Goal: Transaction & Acquisition: Obtain resource

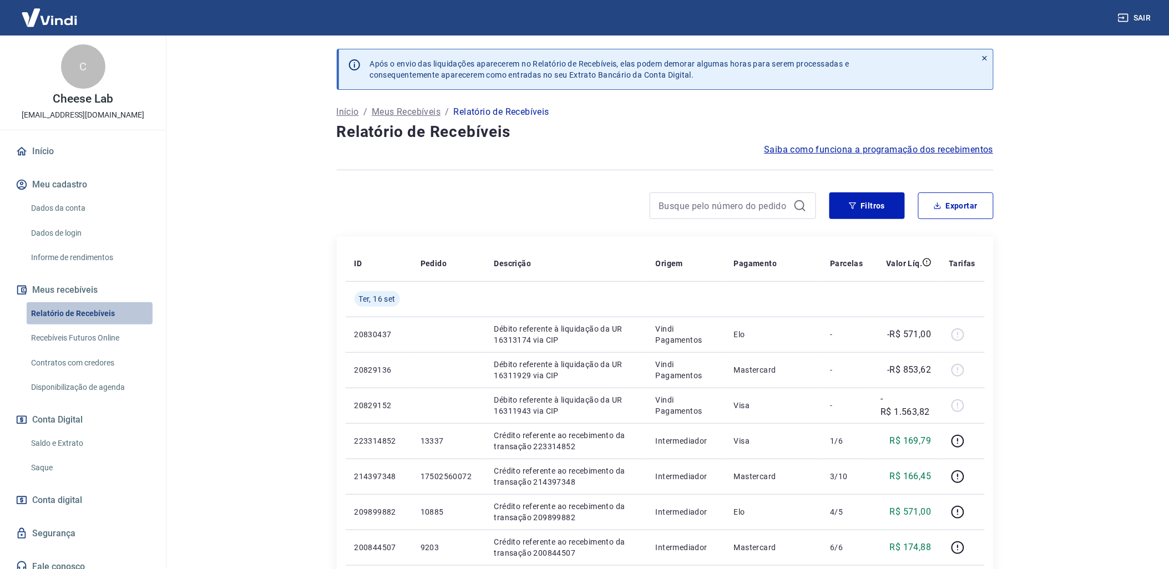
click at [98, 311] on link "Relatório de Recebíveis" at bounding box center [90, 313] width 126 height 23
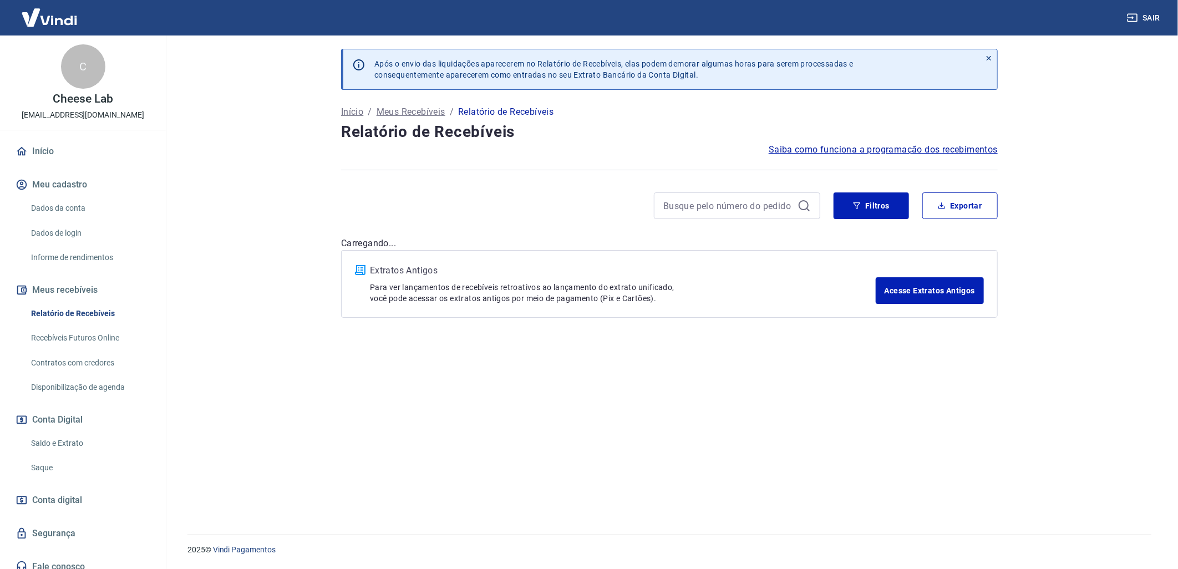
click at [54, 441] on link "Saldo e Extrato" at bounding box center [90, 443] width 126 height 23
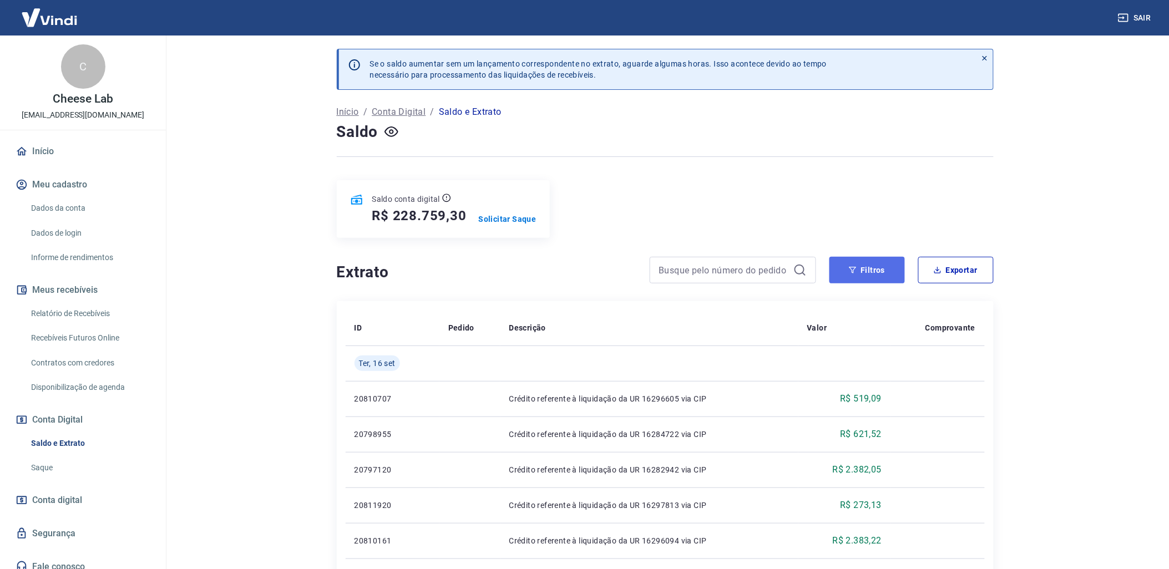
click at [869, 280] on button "Filtros" at bounding box center [866, 270] width 75 height 27
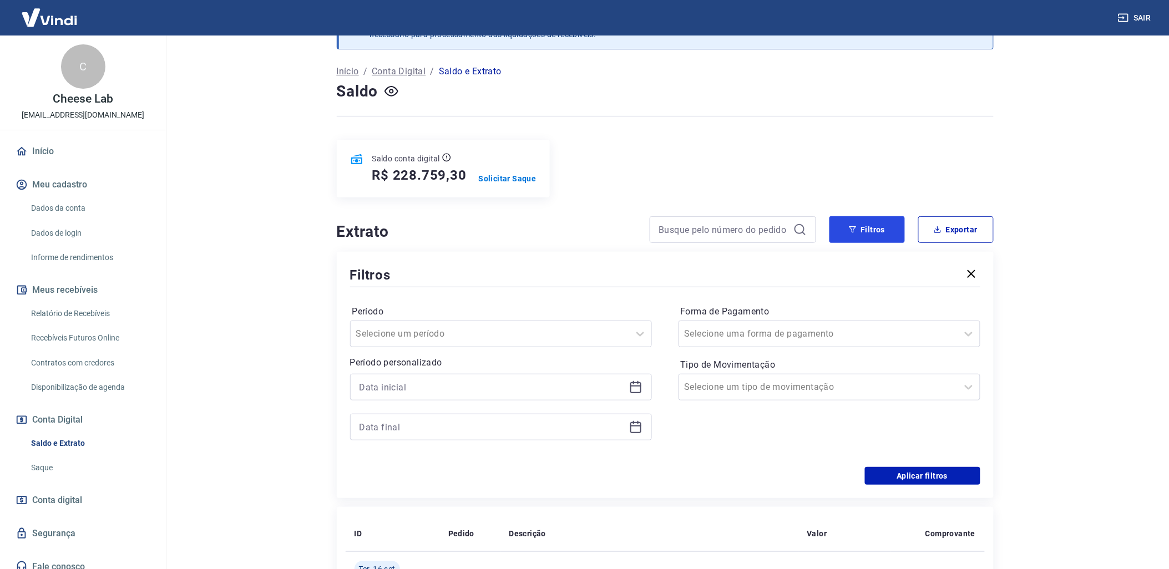
scroll to position [62, 0]
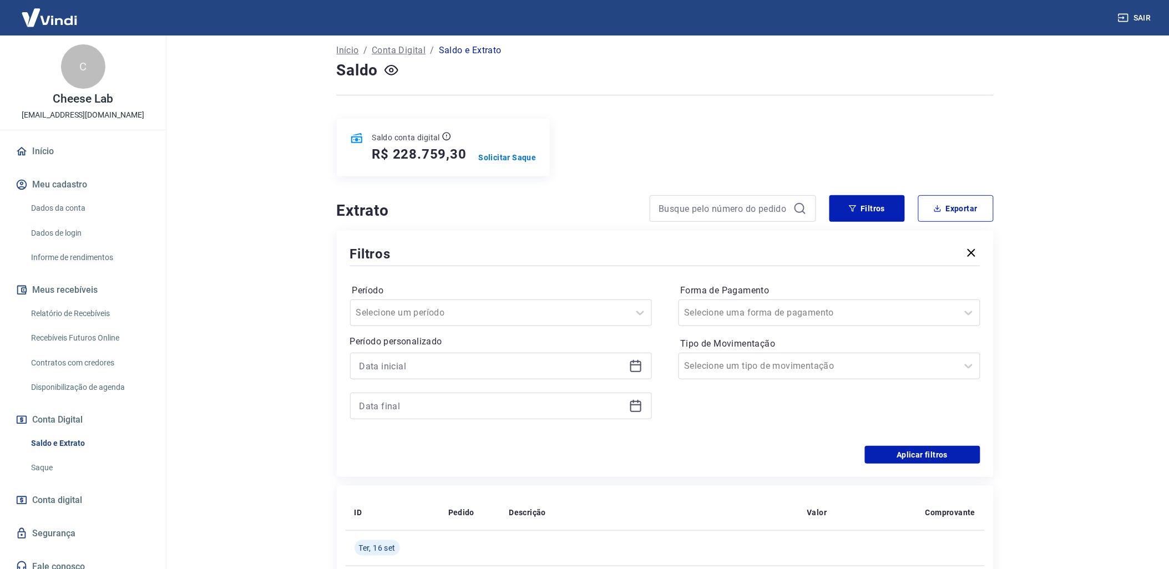
click at [641, 370] on icon at bounding box center [635, 366] width 11 height 11
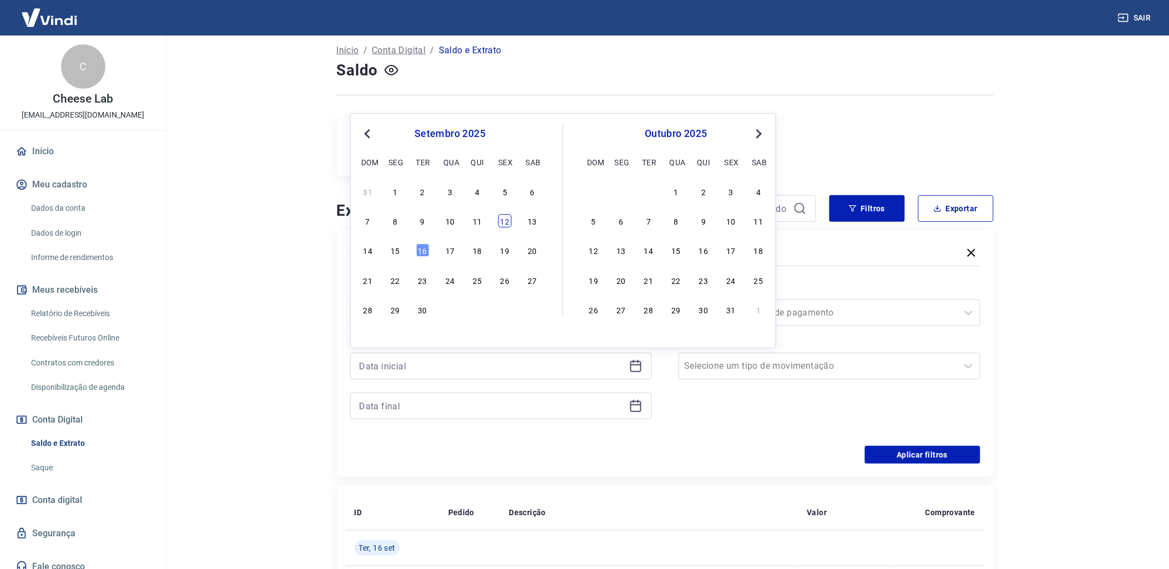
click at [499, 222] on div "12" at bounding box center [504, 221] width 13 height 13
type input "[DATE]"
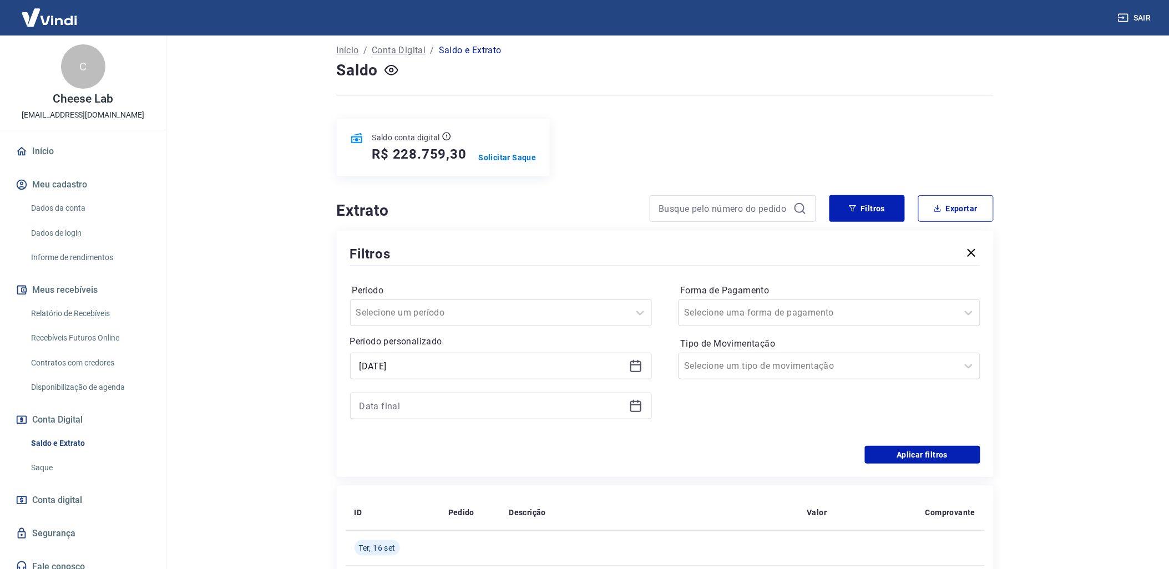
click at [629, 407] on icon at bounding box center [635, 405] width 13 height 13
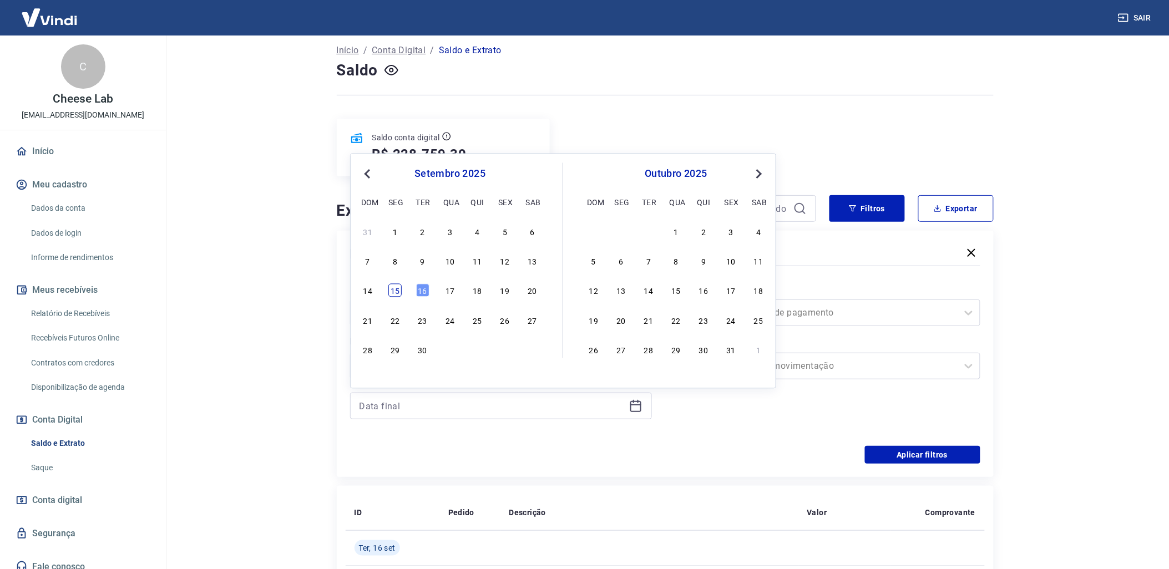
click at [393, 291] on div "15" at bounding box center [394, 290] width 13 height 13
type input "[DATE]"
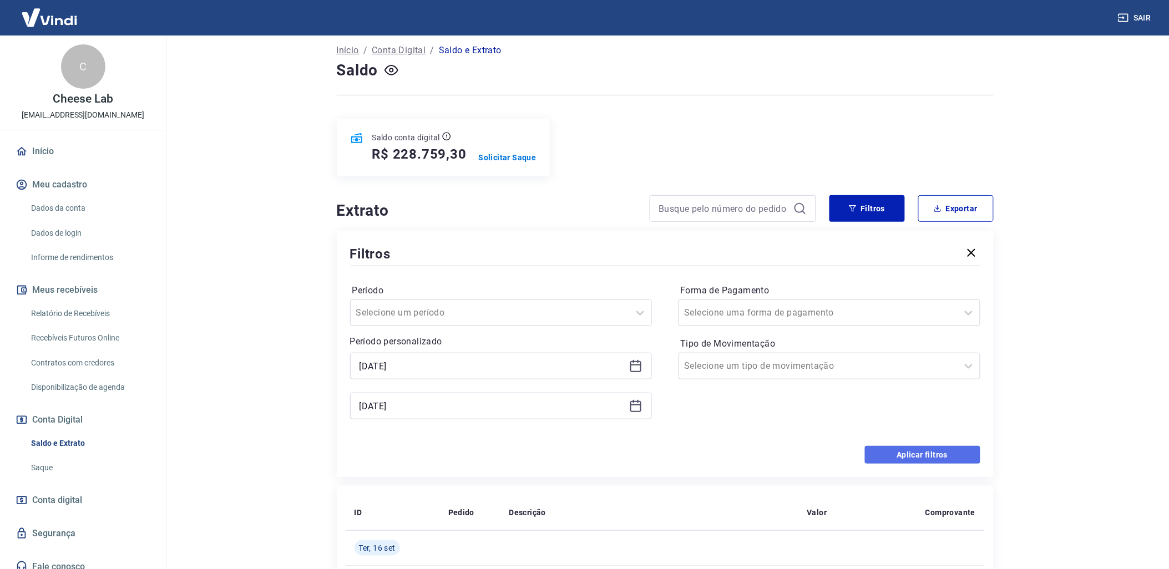
click at [891, 454] on button "Aplicar filtros" at bounding box center [922, 455] width 115 height 18
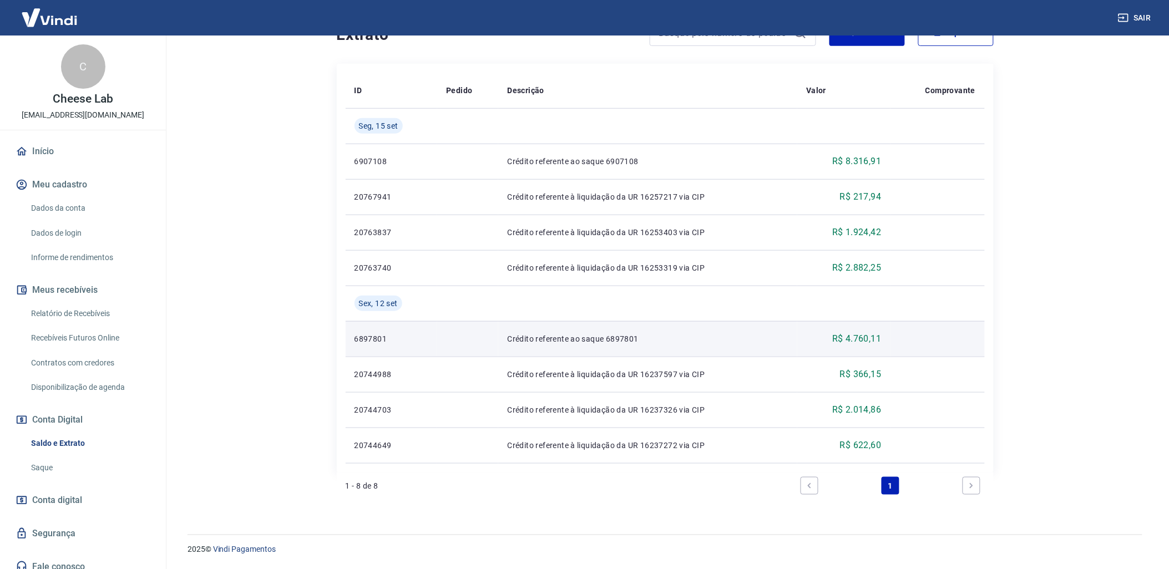
scroll to position [176, 0]
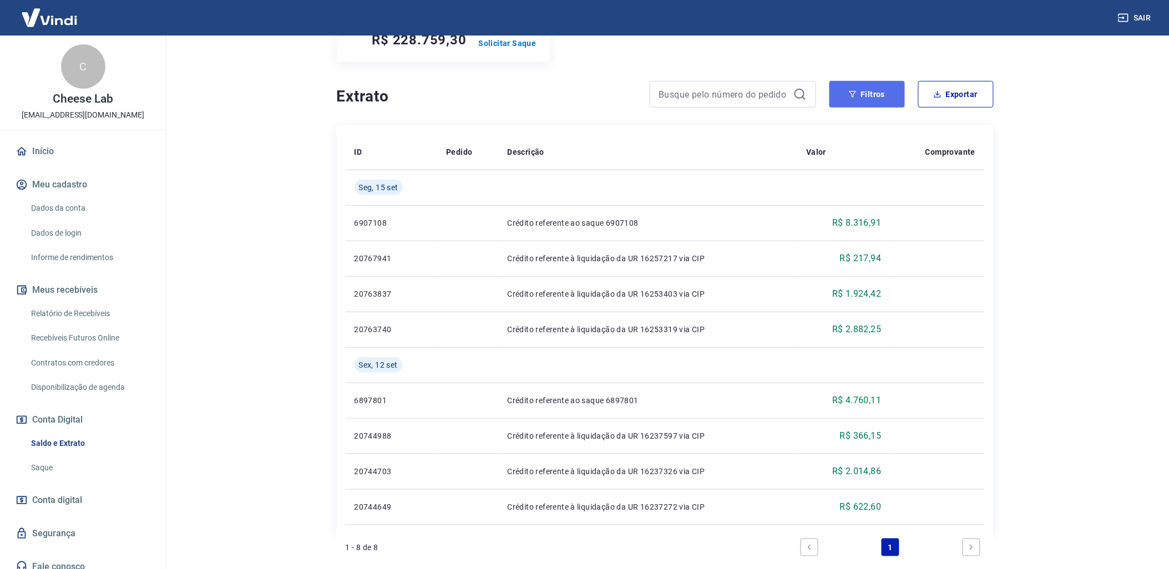
click at [866, 107] on button "Filtros" at bounding box center [866, 94] width 75 height 27
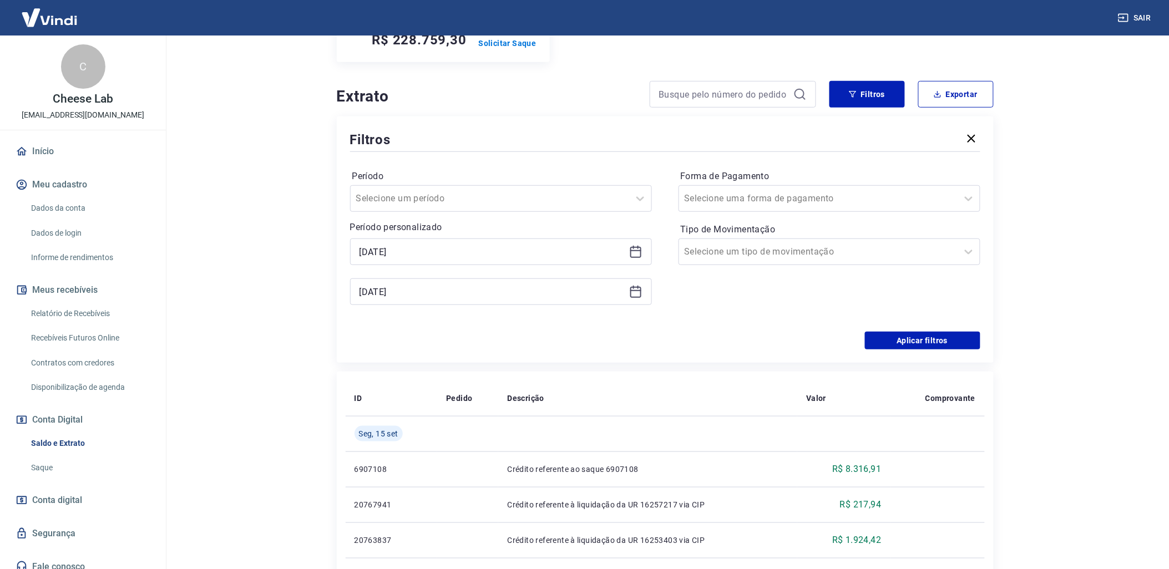
click at [640, 293] on icon at bounding box center [635, 292] width 11 height 11
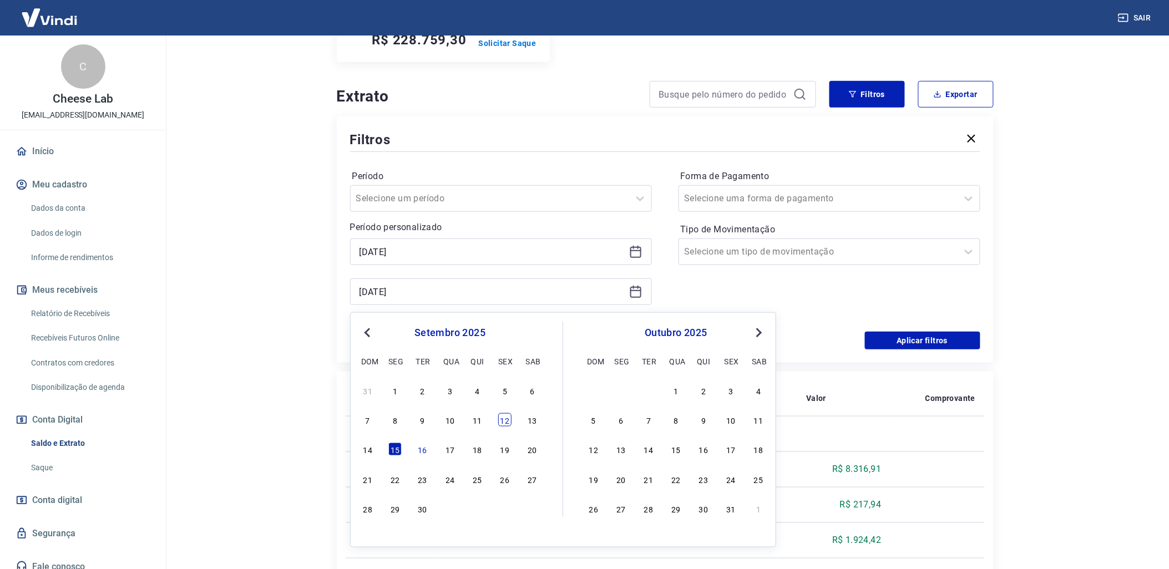
click at [502, 423] on div "12" at bounding box center [504, 419] width 13 height 13
type input "[DATE]"
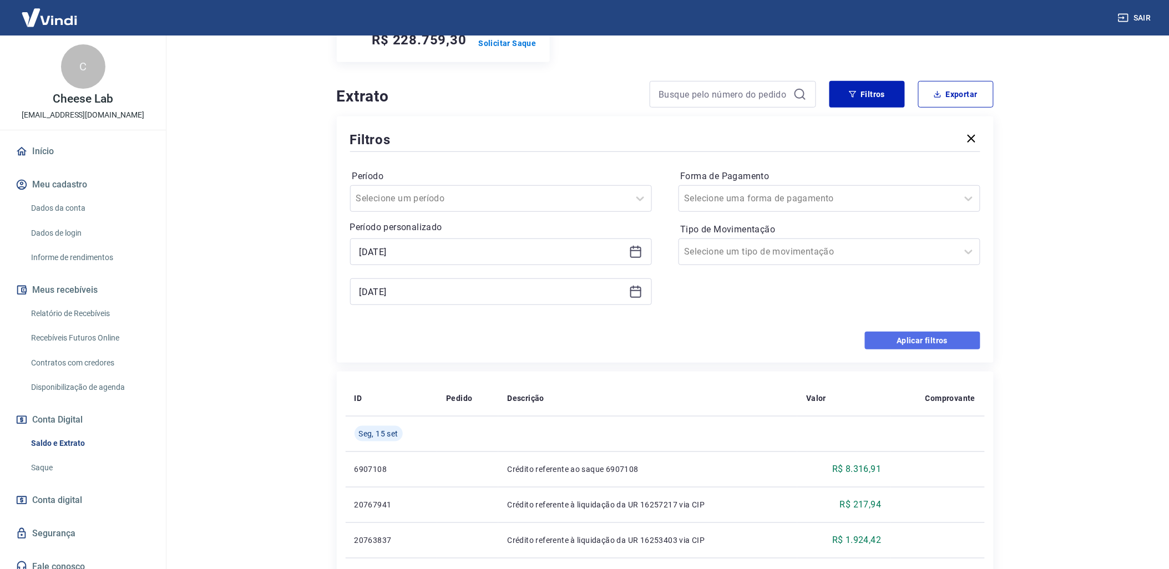
click at [906, 342] on button "Aplicar filtros" at bounding box center [922, 341] width 115 height 18
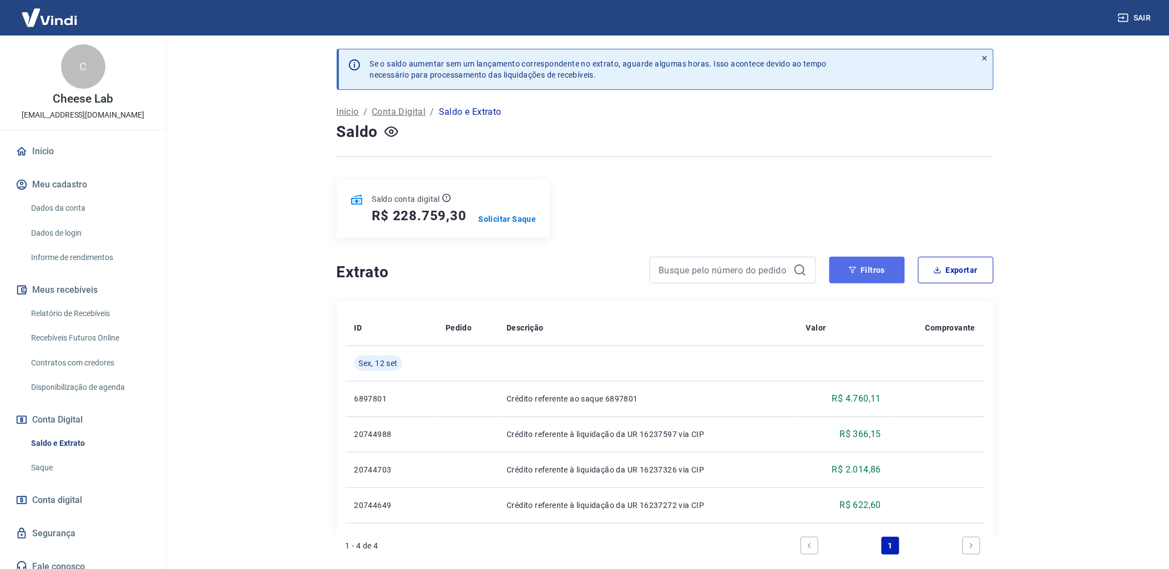
click at [862, 276] on button "Filtros" at bounding box center [866, 270] width 75 height 27
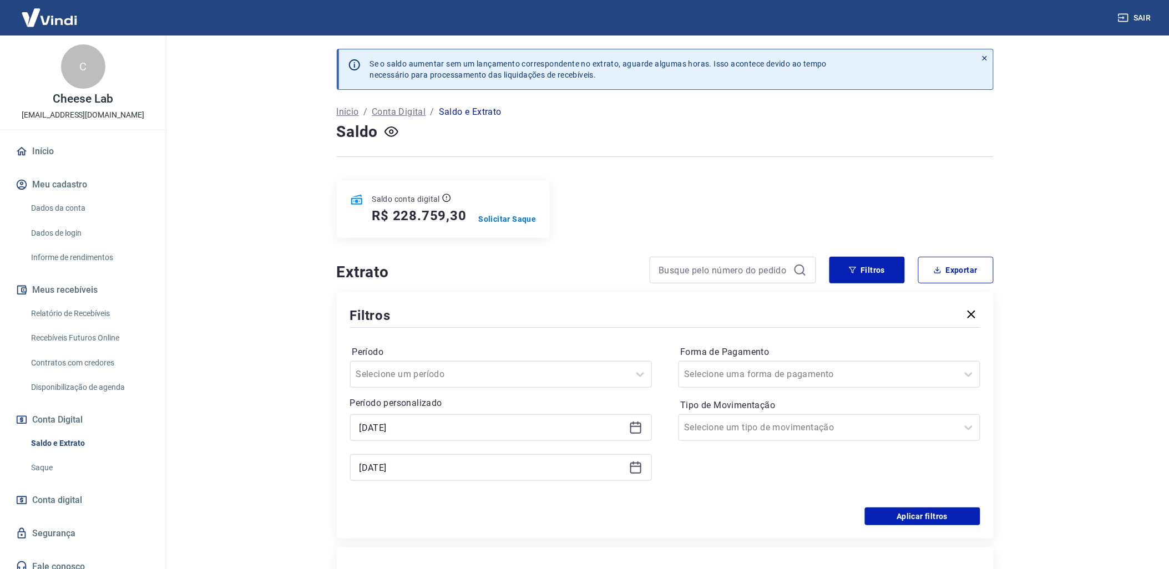
click at [631, 430] on icon at bounding box center [635, 427] width 13 height 13
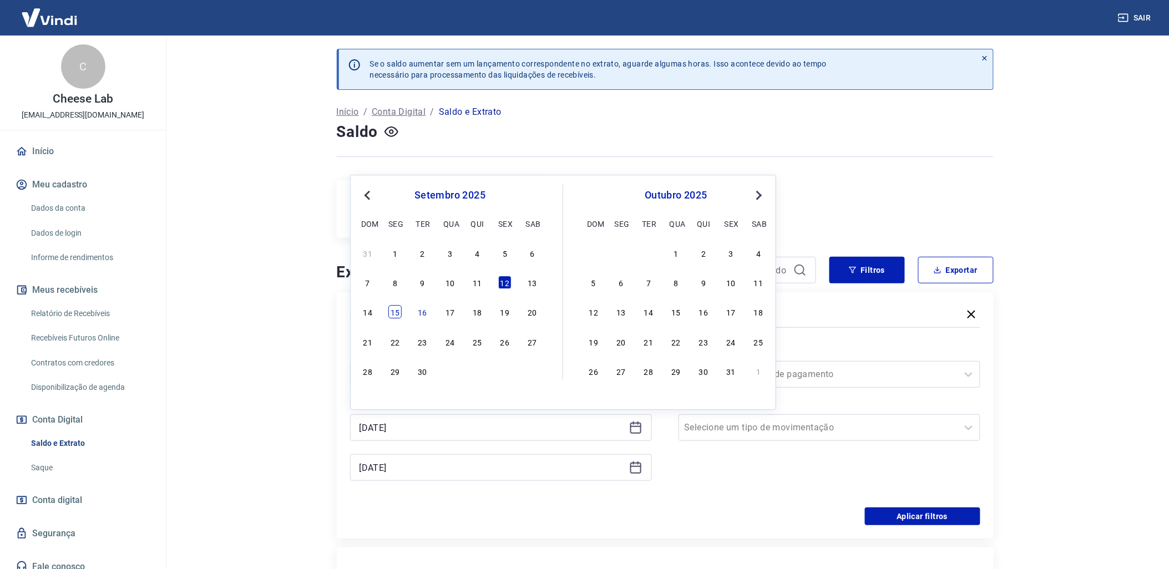
click at [396, 314] on div "15" at bounding box center [394, 312] width 13 height 13
type input "[DATE]"
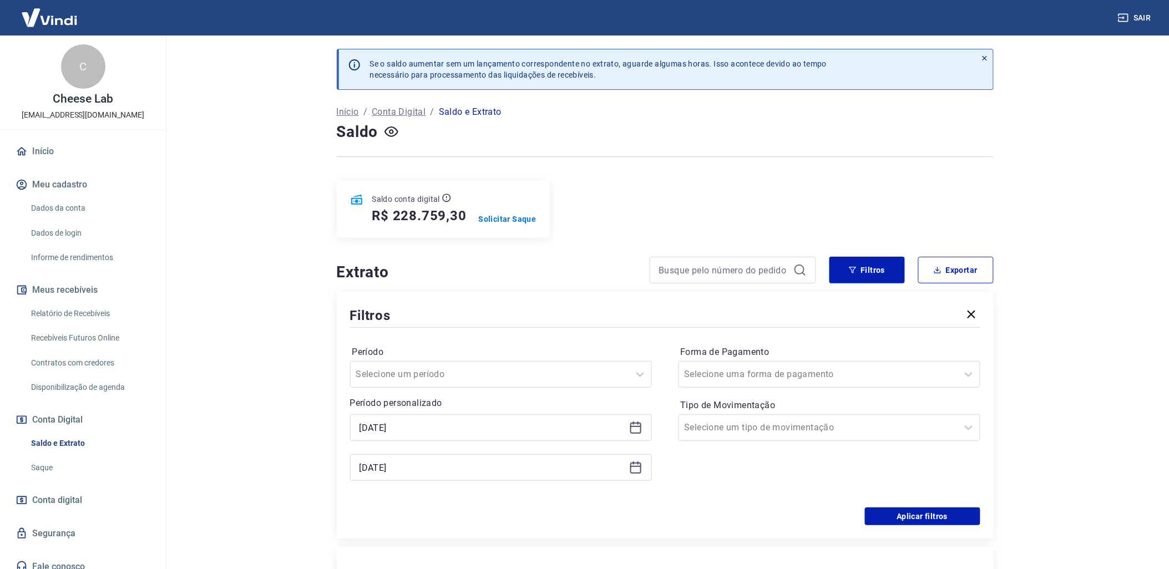
click at [627, 469] on div "[DATE]" at bounding box center [501, 467] width 302 height 27
click at [629, 470] on icon at bounding box center [635, 467] width 13 height 13
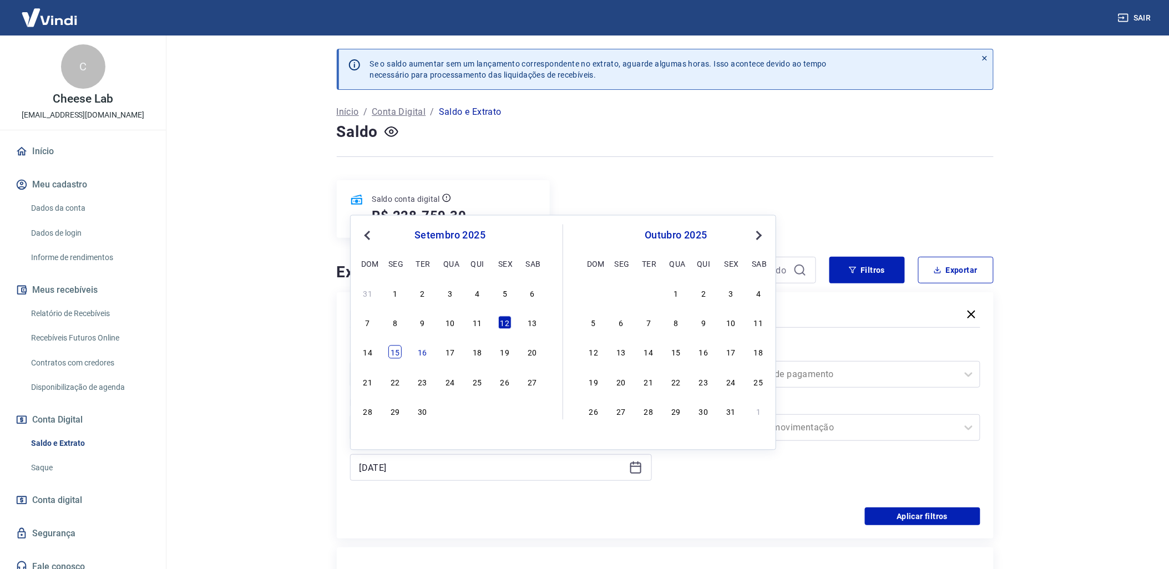
click at [398, 353] on div "15" at bounding box center [394, 352] width 13 height 13
type input "[DATE]"
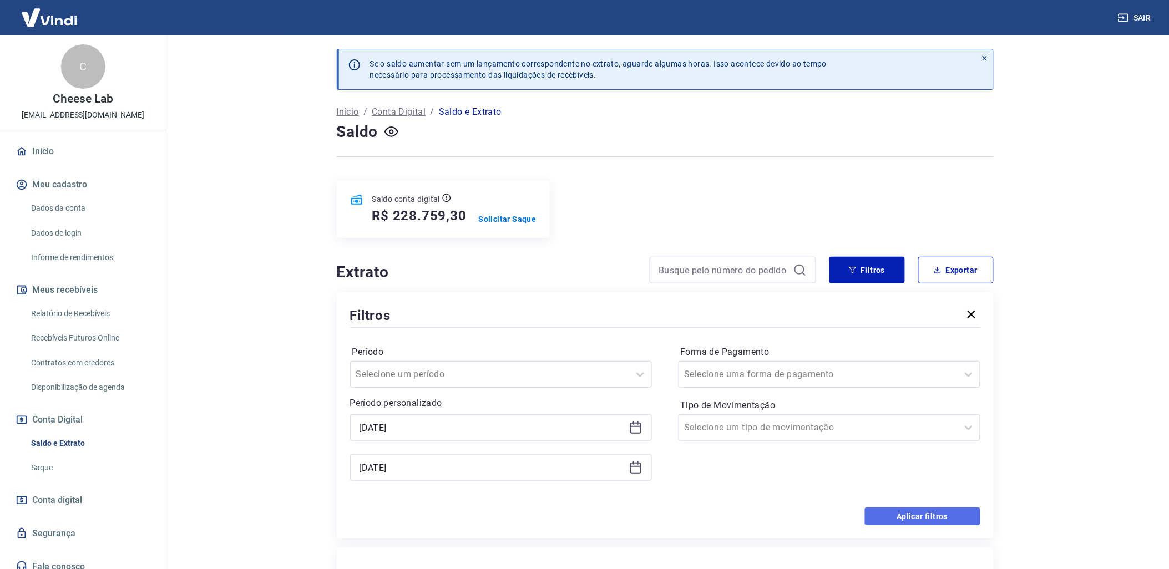
click at [954, 521] on button "Aplicar filtros" at bounding box center [922, 516] width 115 height 18
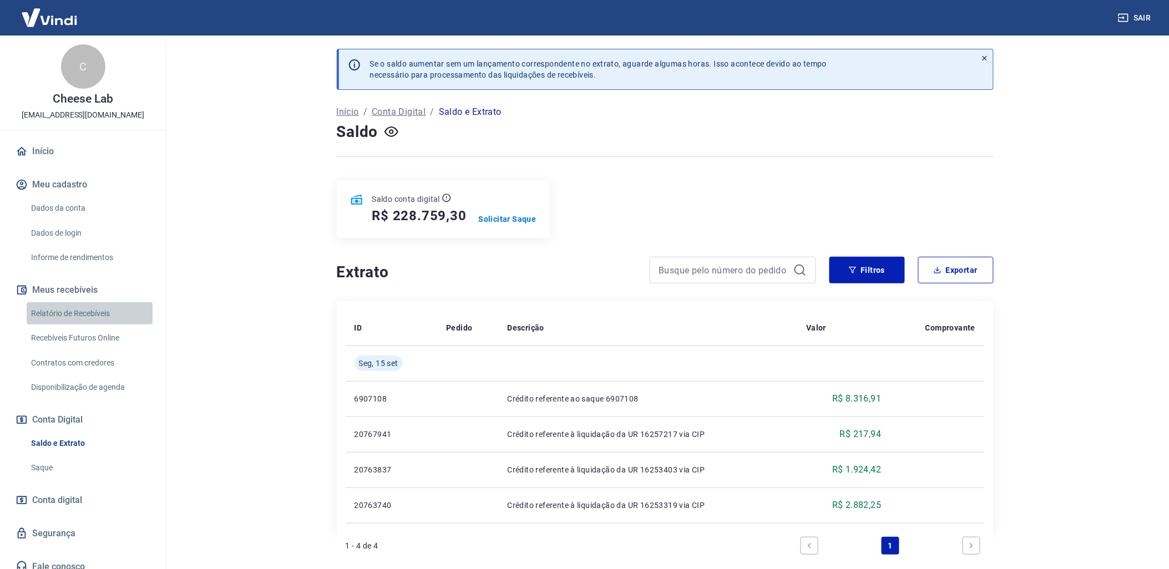
click at [92, 312] on link "Relatório de Recebíveis" at bounding box center [90, 313] width 126 height 23
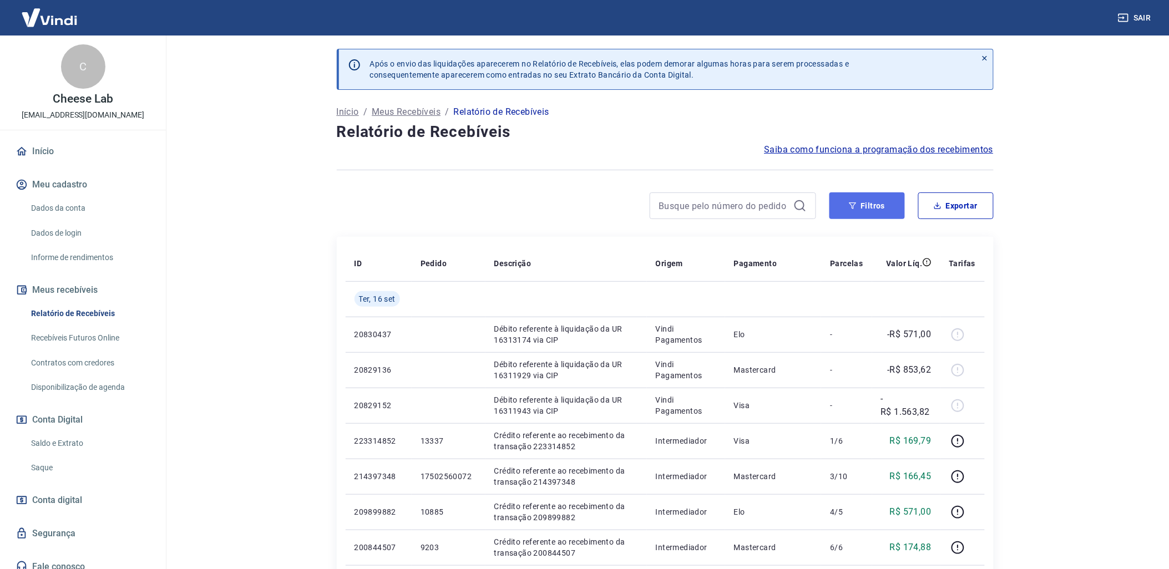
click at [860, 201] on button "Filtros" at bounding box center [866, 205] width 75 height 27
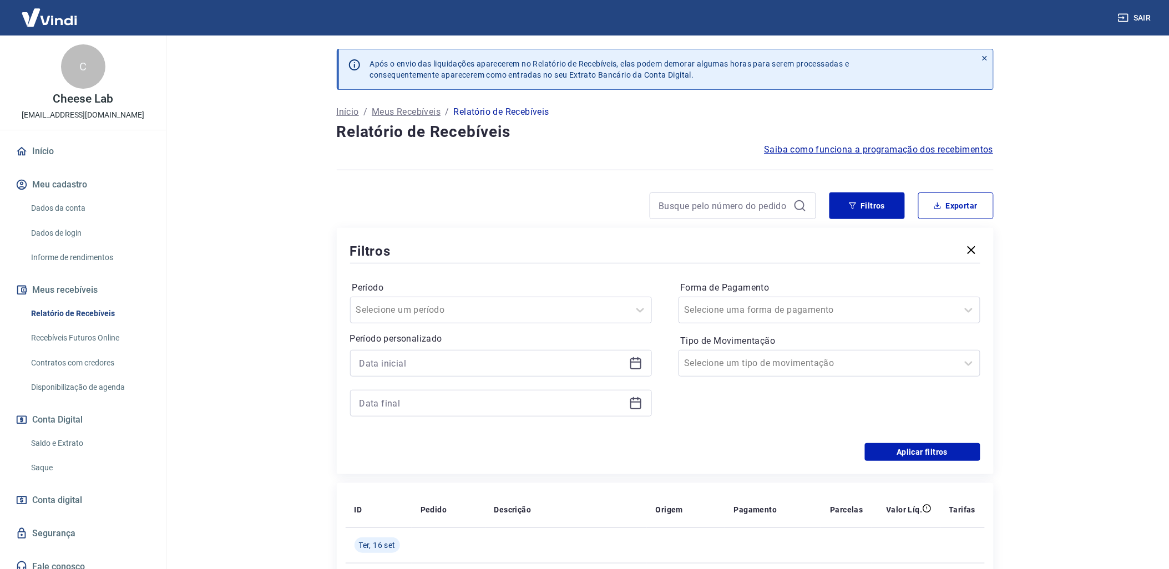
click at [634, 359] on icon at bounding box center [635, 363] width 11 height 11
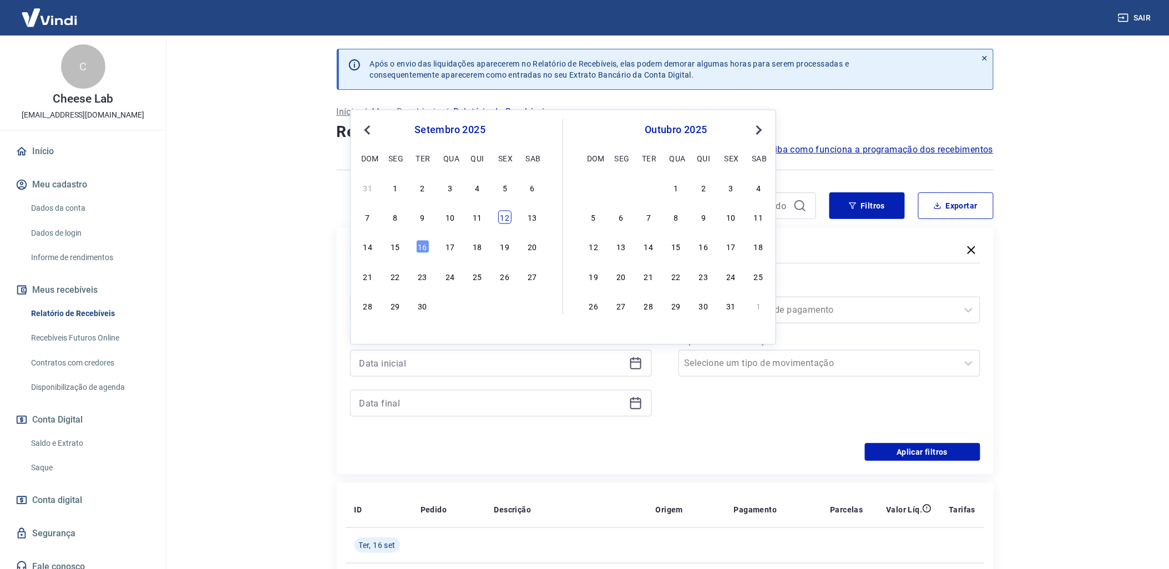
click at [501, 219] on div "12" at bounding box center [504, 217] width 13 height 13
type input "[DATE]"
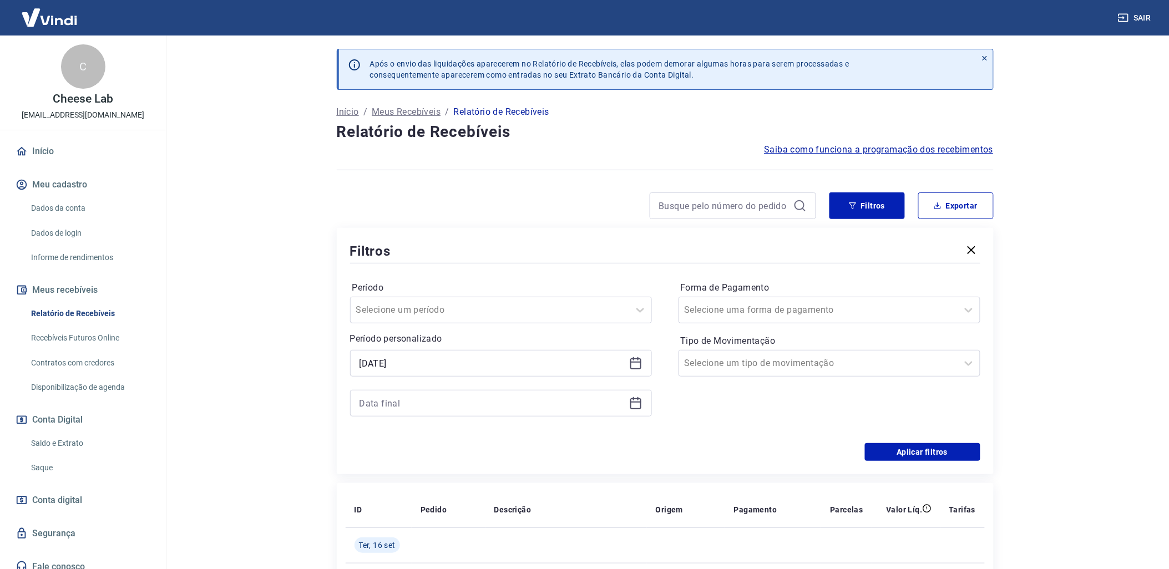
click at [634, 407] on icon at bounding box center [635, 403] width 13 height 13
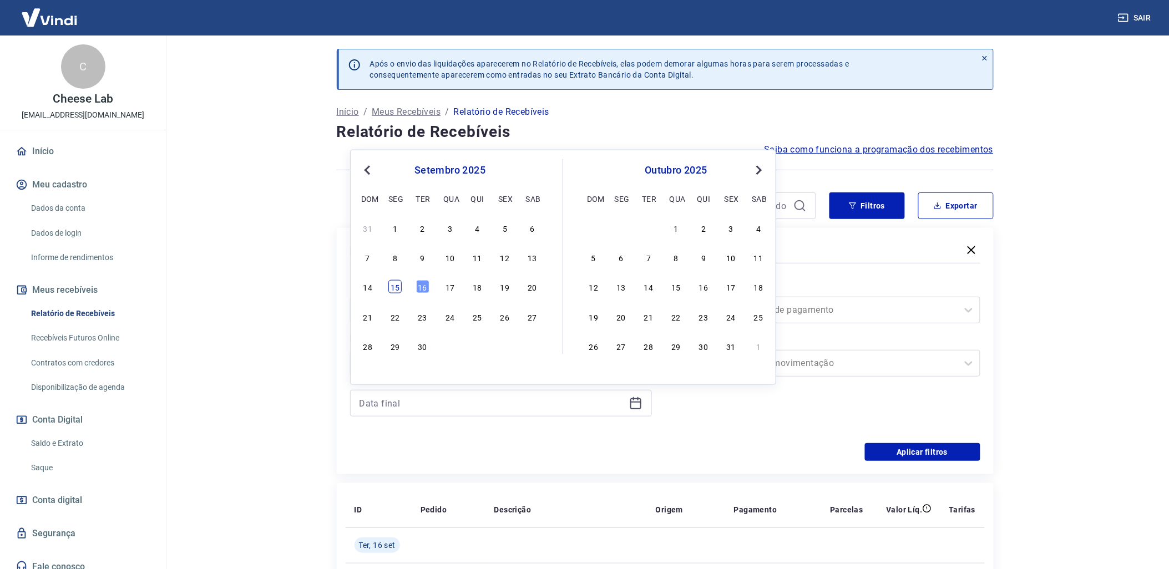
click at [393, 286] on div "15" at bounding box center [394, 286] width 13 height 13
type input "[DATE]"
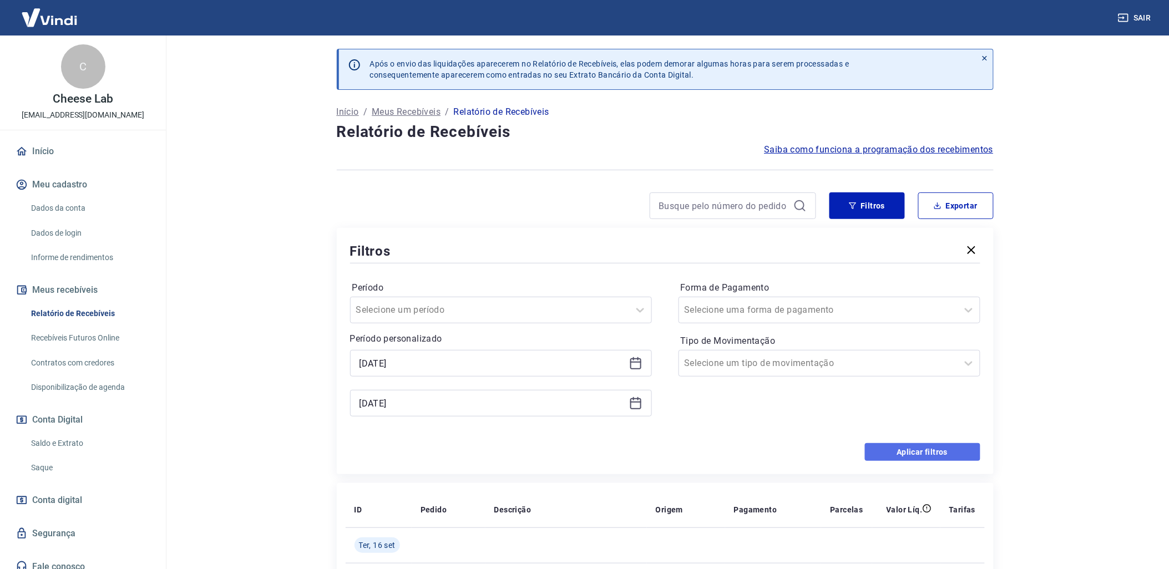
click at [911, 457] on button "Aplicar filtros" at bounding box center [922, 452] width 115 height 18
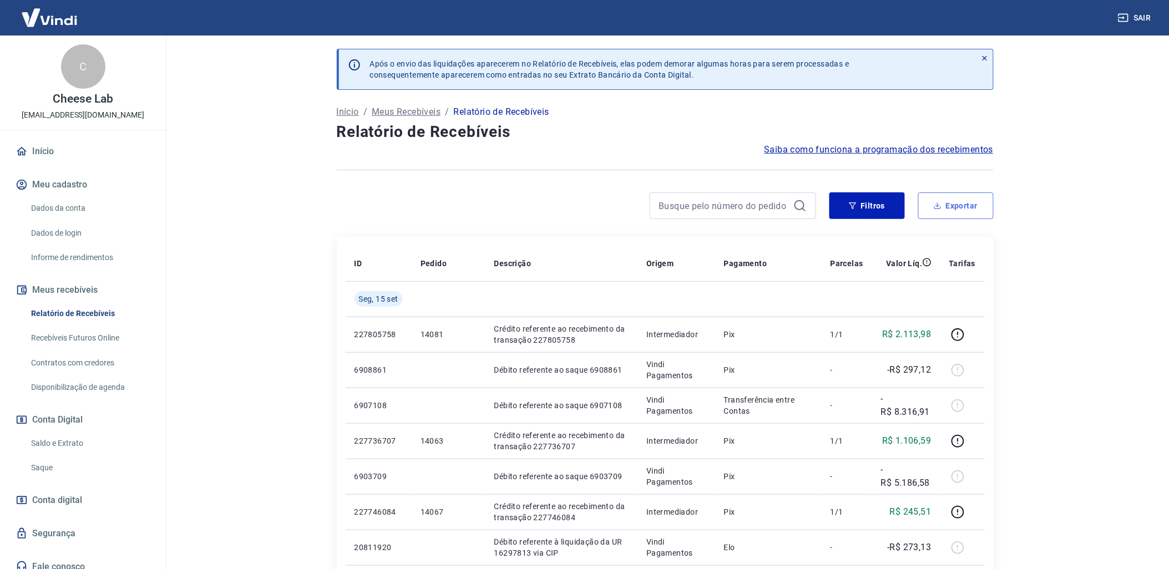
click at [948, 202] on button "Exportar" at bounding box center [955, 205] width 75 height 27
type input "[DATE]"
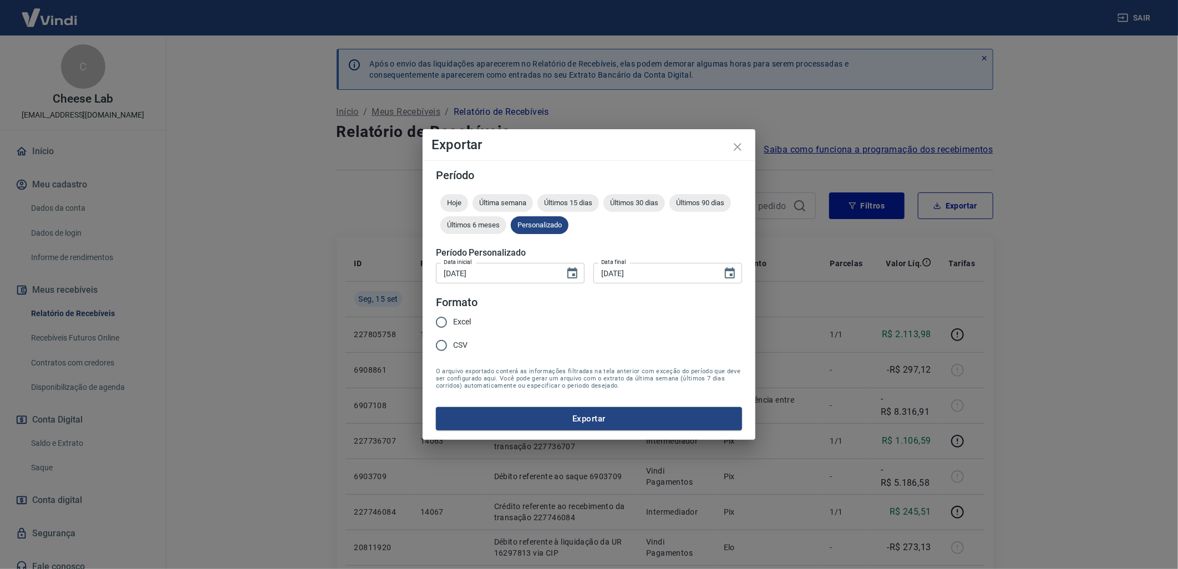
click at [439, 315] on input "Excel" at bounding box center [441, 322] width 23 height 23
radio input "true"
click at [592, 420] on button "Exportar" at bounding box center [589, 418] width 306 height 23
